Goal: Task Accomplishment & Management: Complete application form

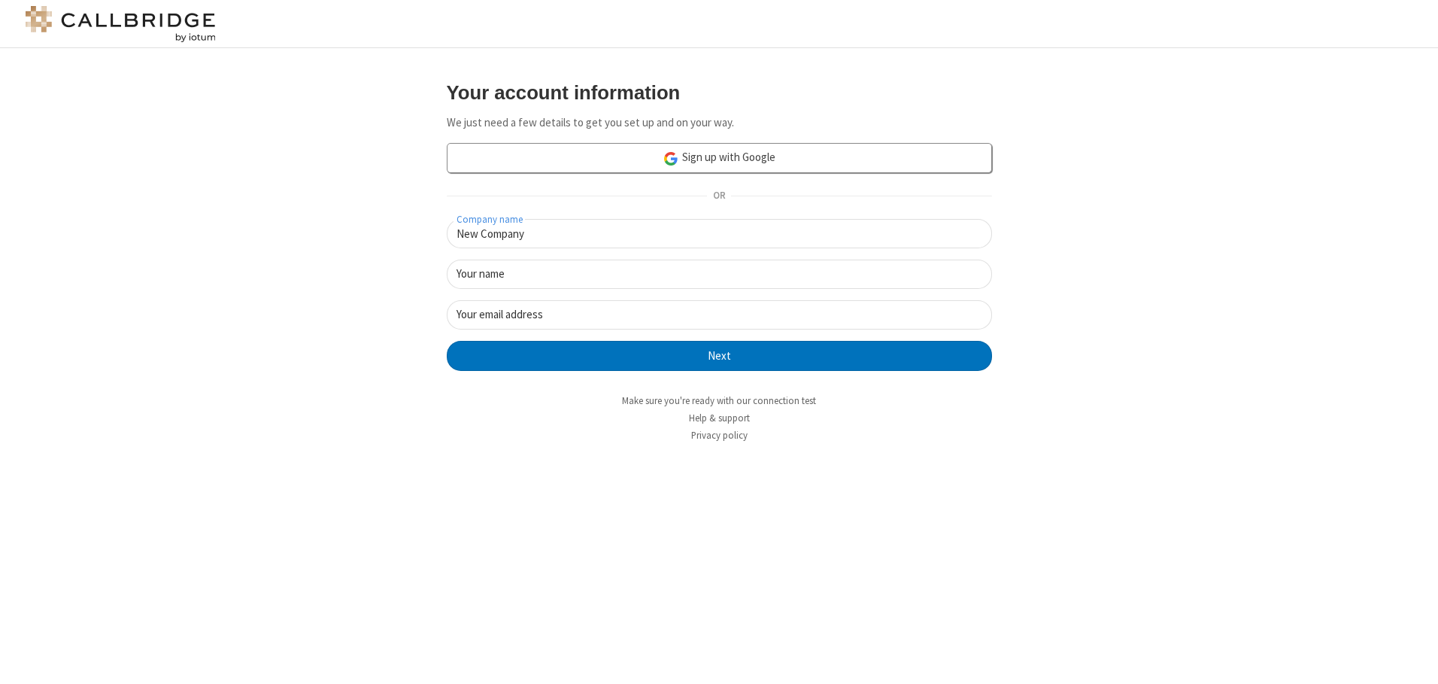
type input "New Company"
type input "New User"
type input "[EMAIL_ADDRESS][DOMAIN_NAME]"
click button "Next" at bounding box center [719, 356] width 545 height 30
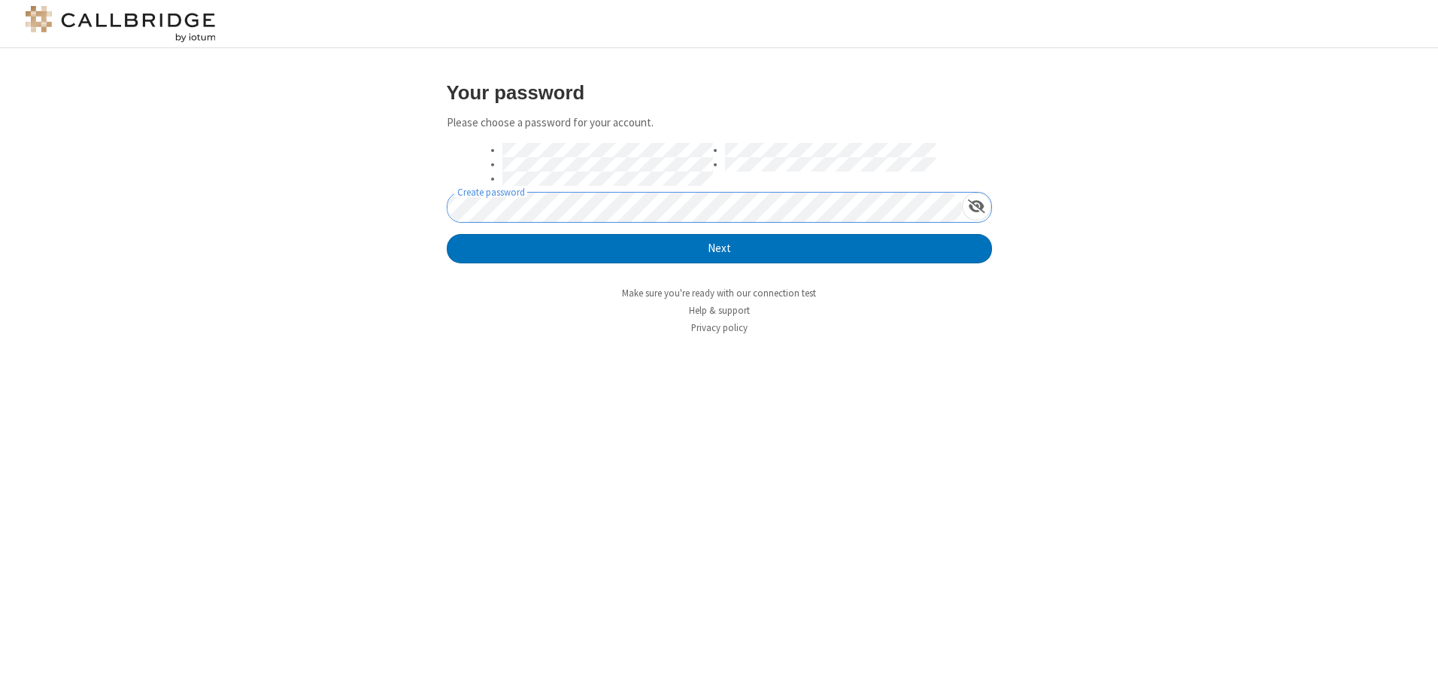
click at [447, 234] on button "Next" at bounding box center [719, 249] width 545 height 30
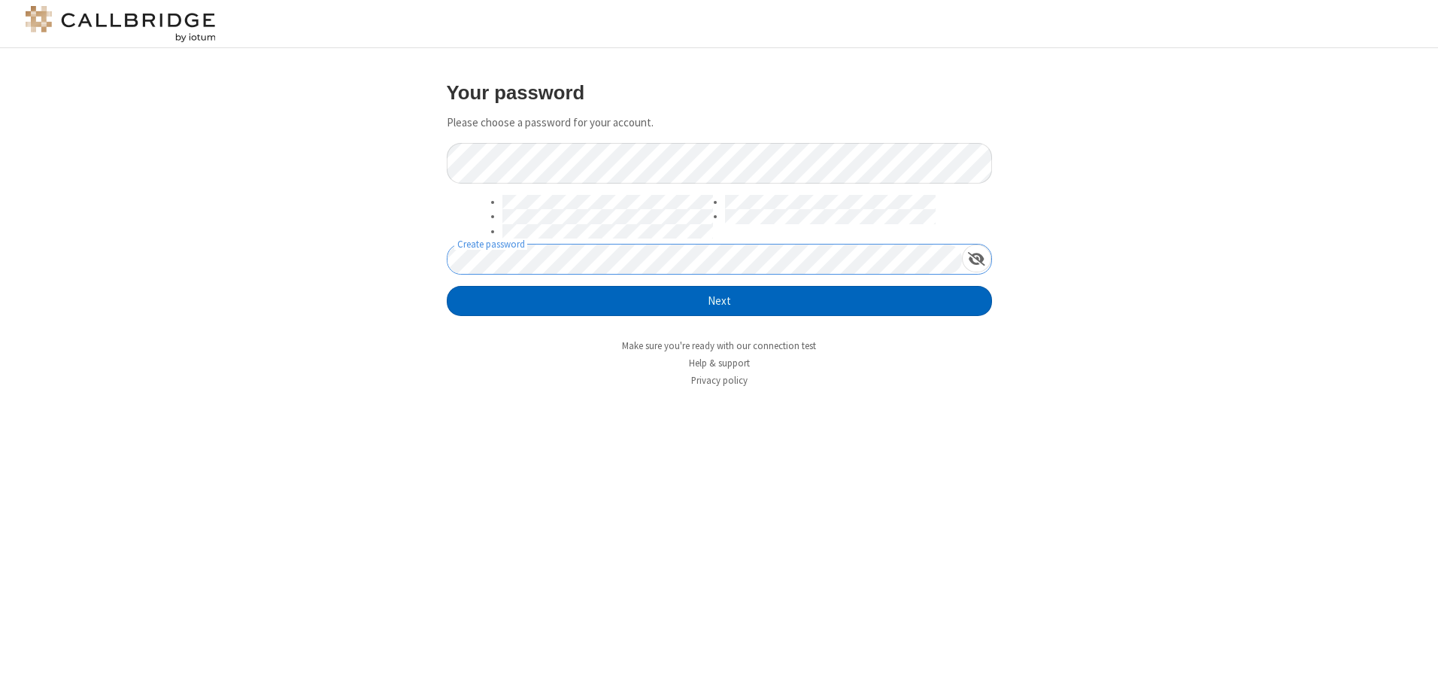
click at [719, 301] on button "Next" at bounding box center [719, 301] width 545 height 30
